Goal: Browse casually: Explore the website without a specific task or goal

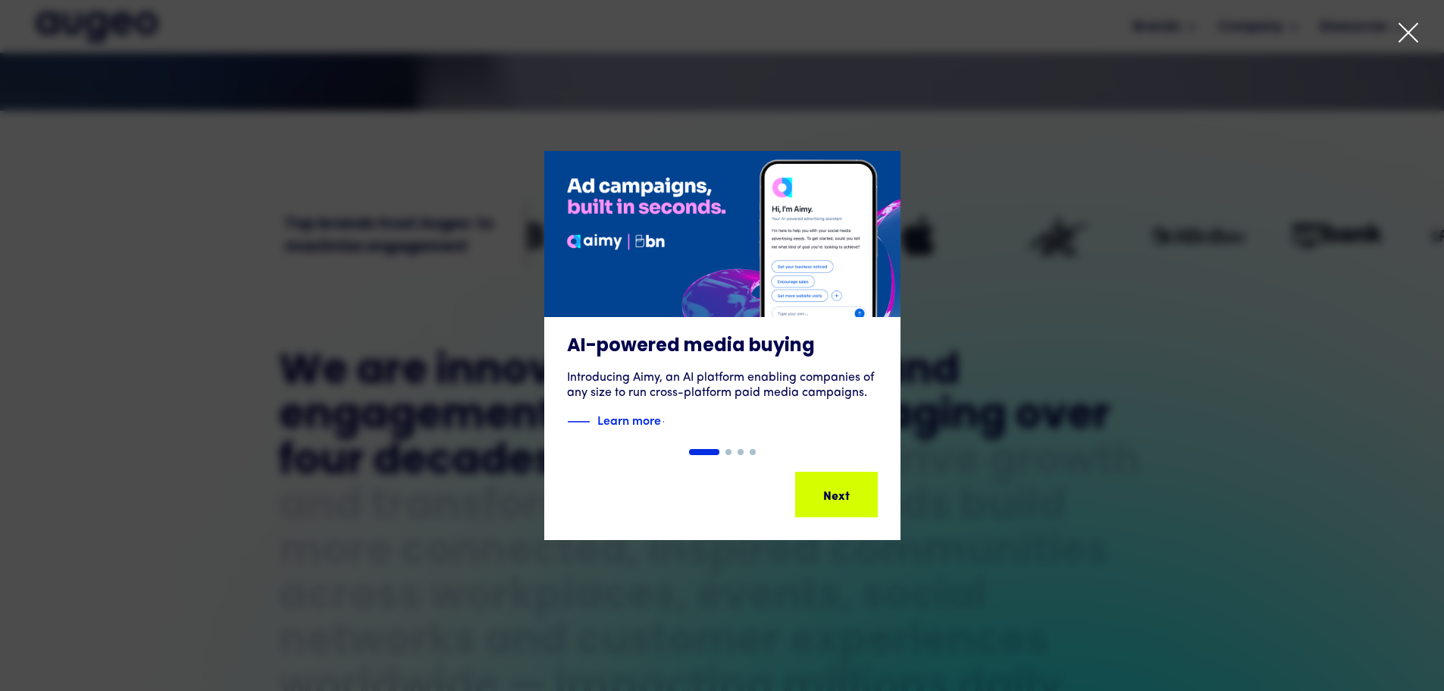
scroll to position [535, 0]
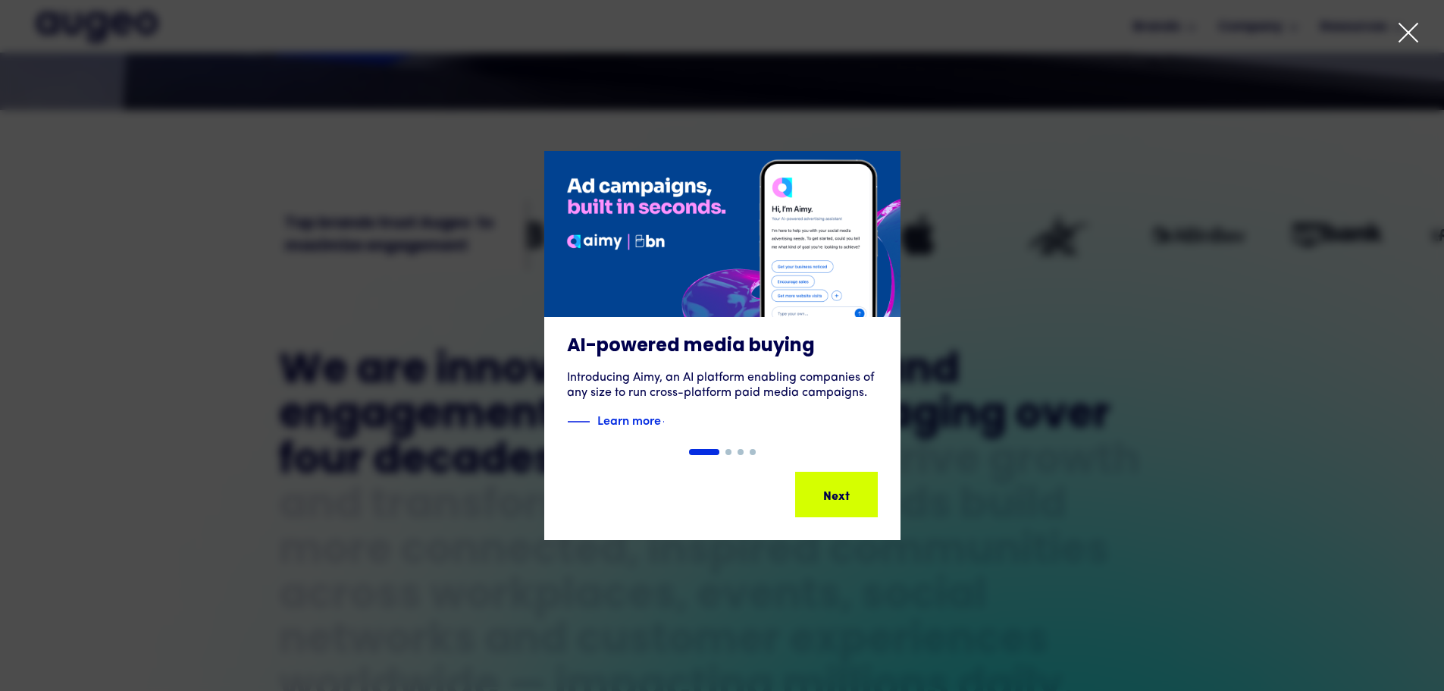
click at [1416, 31] on icon at bounding box center [1408, 32] width 23 height 23
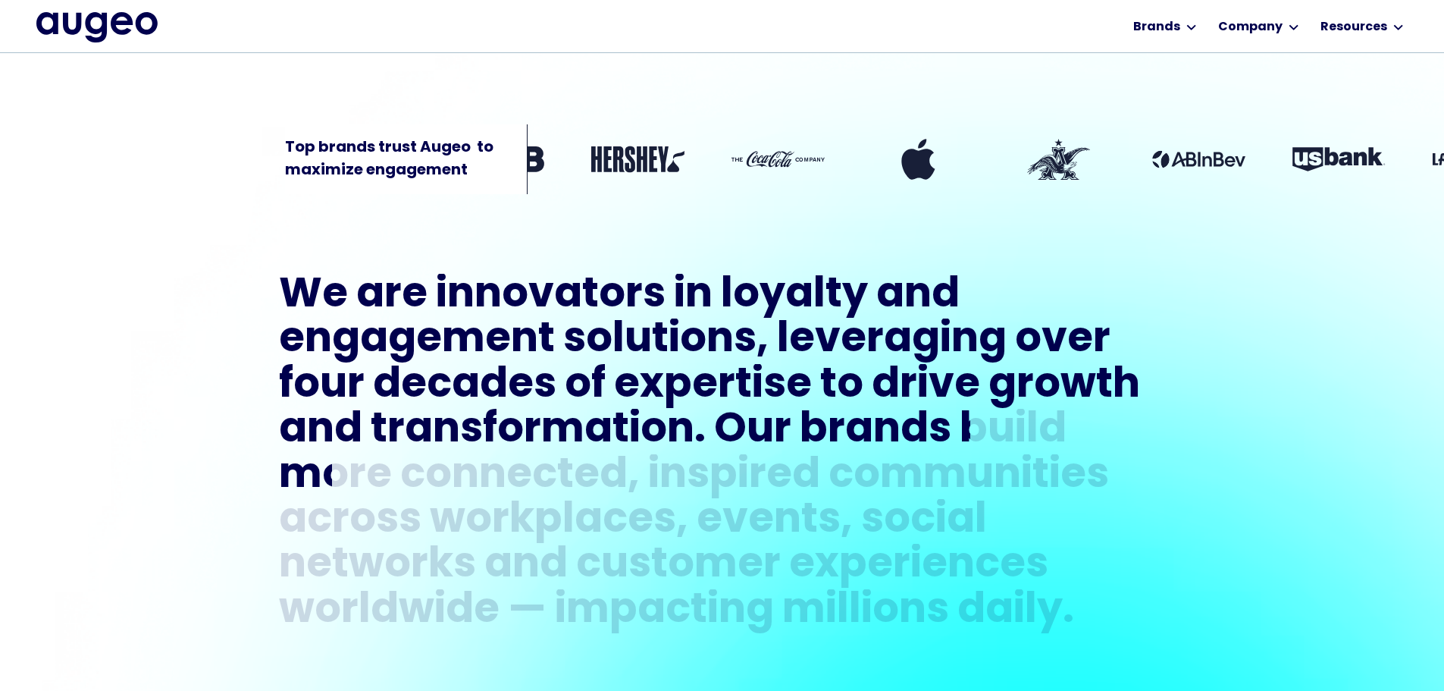
scroll to position [612, 0]
